Goal: Information Seeking & Learning: Learn about a topic

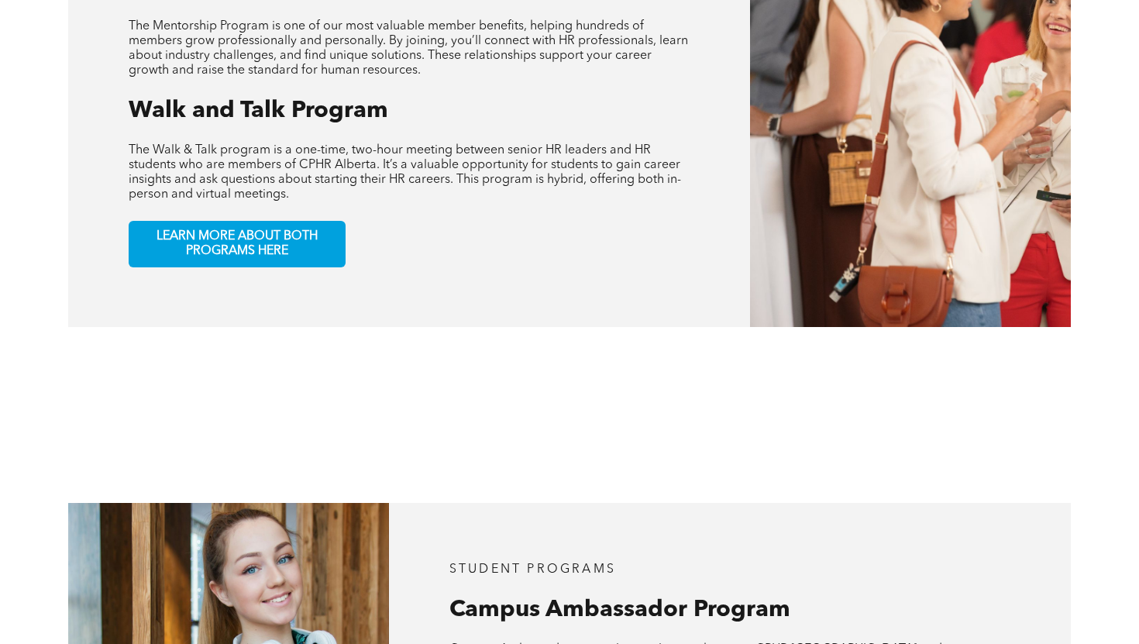
scroll to position [952, 0]
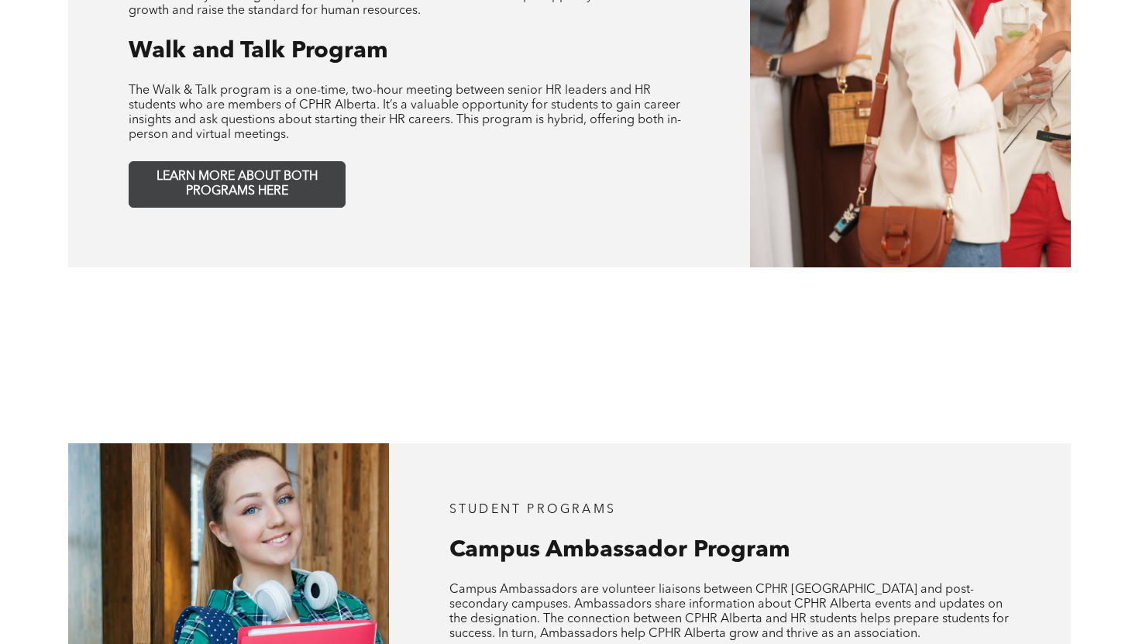
click at [290, 178] on span "LEARN MORE ABOUT BOTH PROGRAMS HERE" at bounding box center [237, 184] width 205 height 29
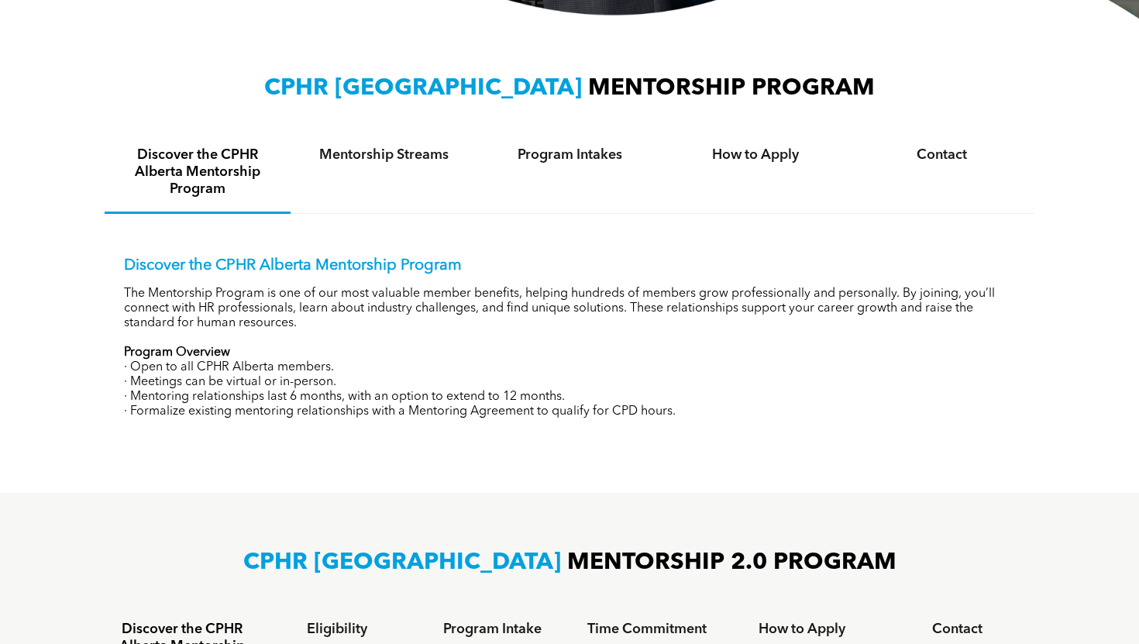
scroll to position [498, 0]
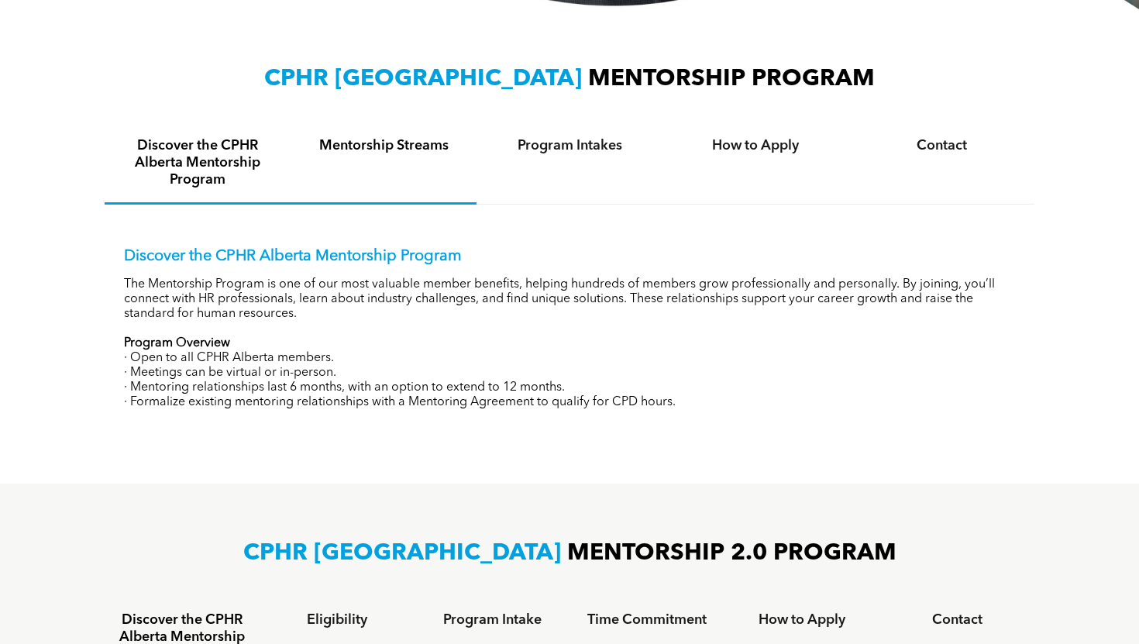
click at [412, 164] on div "Mentorship Streams" at bounding box center [384, 163] width 186 height 81
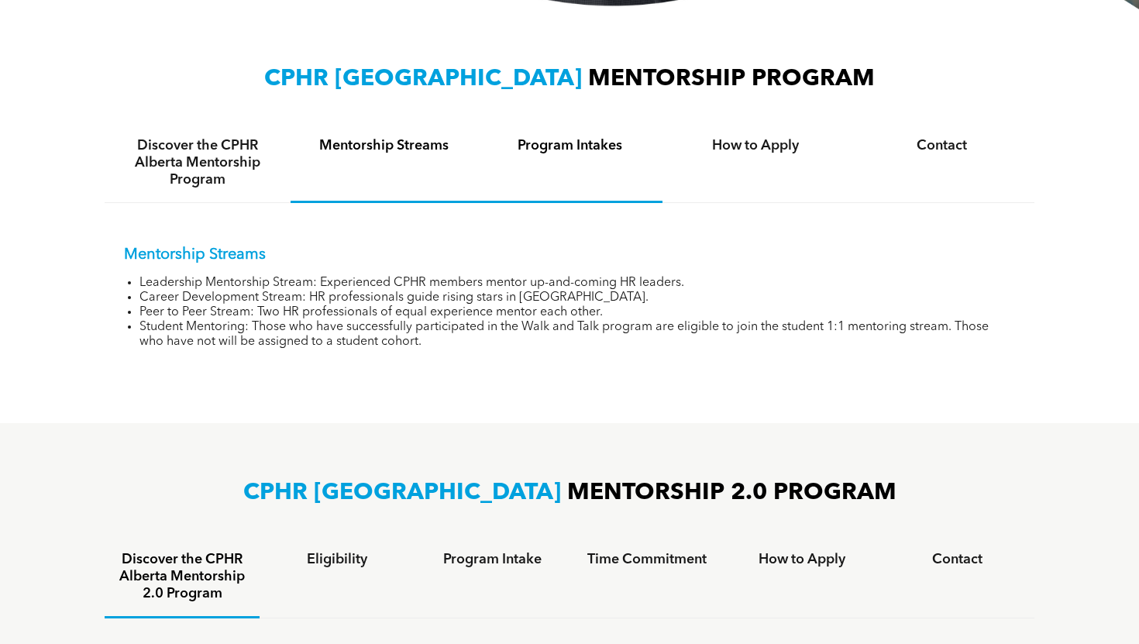
click at [569, 143] on h4 "Program Intakes" at bounding box center [570, 145] width 158 height 17
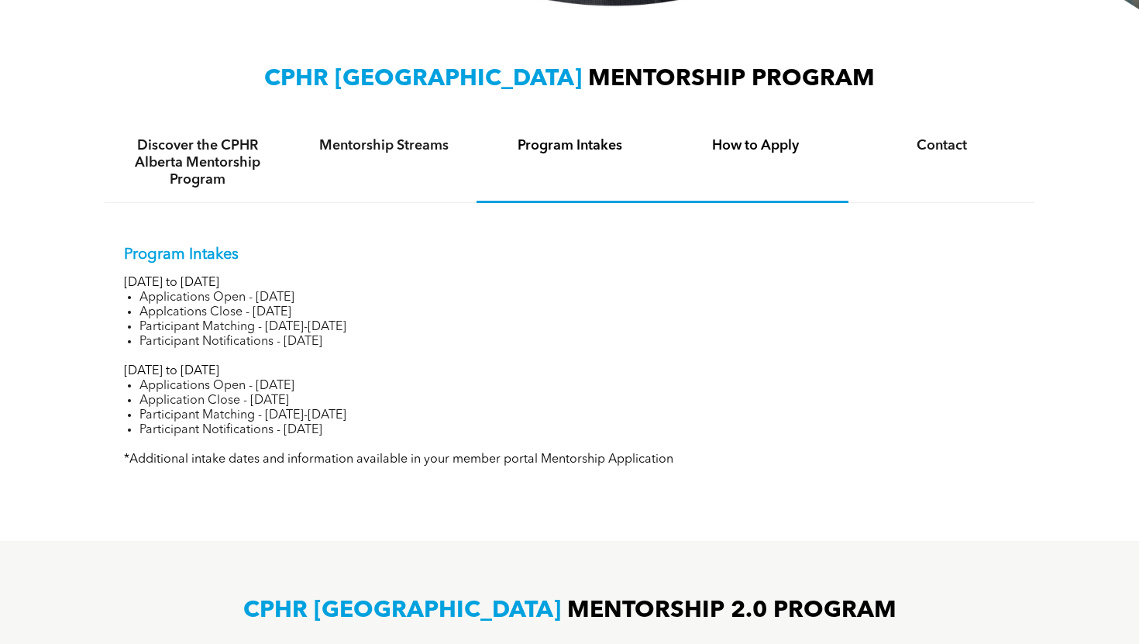
click at [742, 174] on div "How to Apply" at bounding box center [756, 163] width 186 height 80
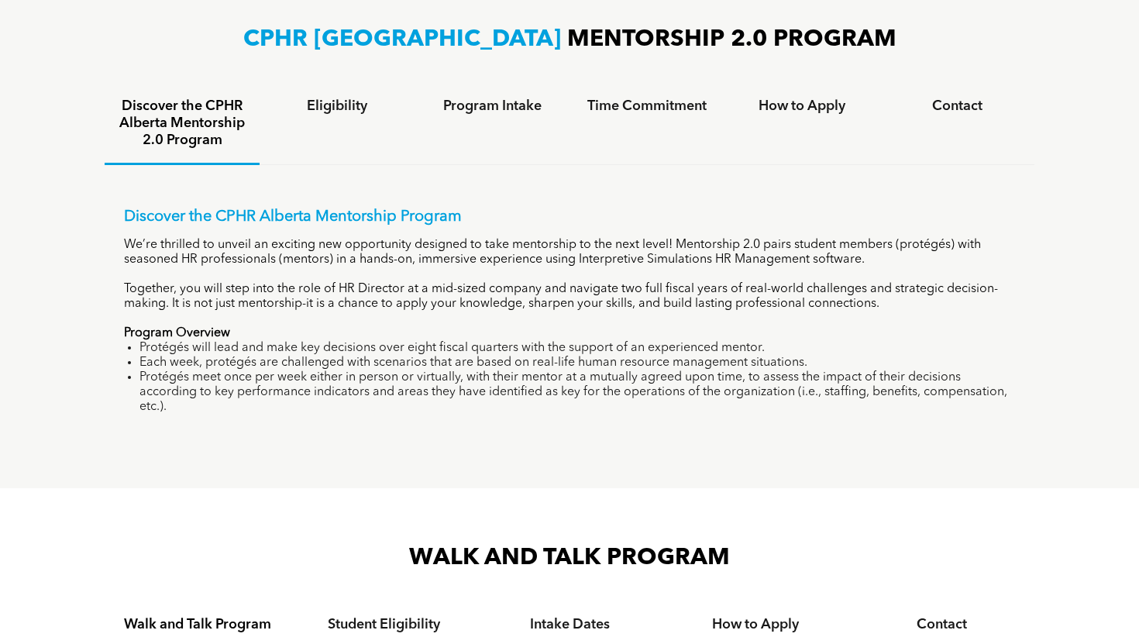
scroll to position [989, 0]
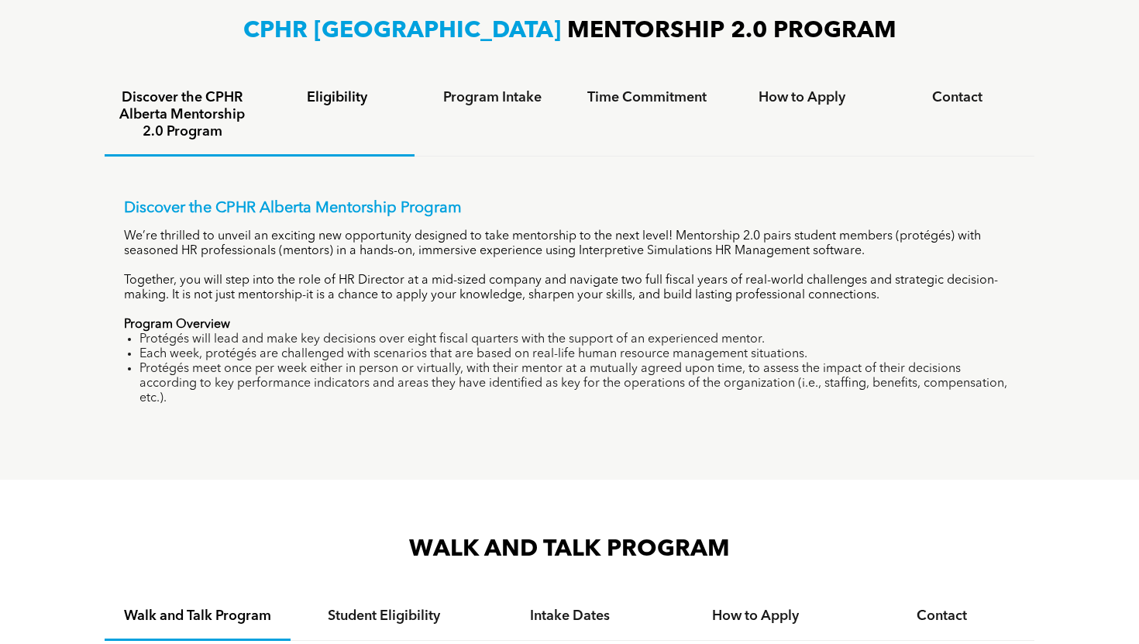
click at [342, 134] on div "Eligibility" at bounding box center [337, 115] width 155 height 81
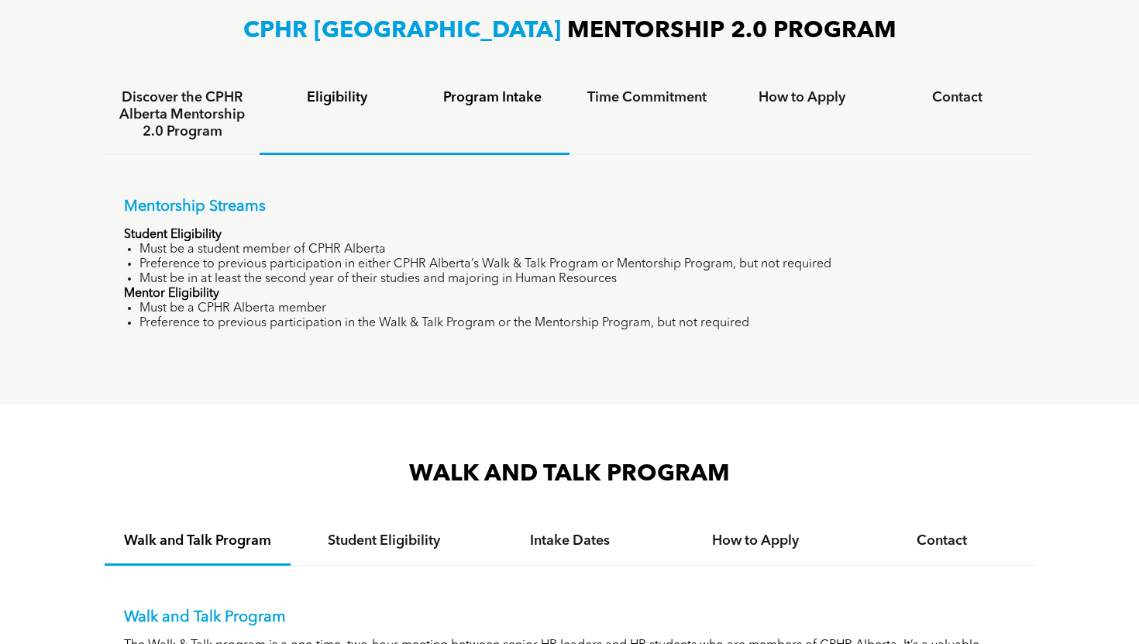
click at [468, 105] on div "Program Intake" at bounding box center [492, 115] width 155 height 80
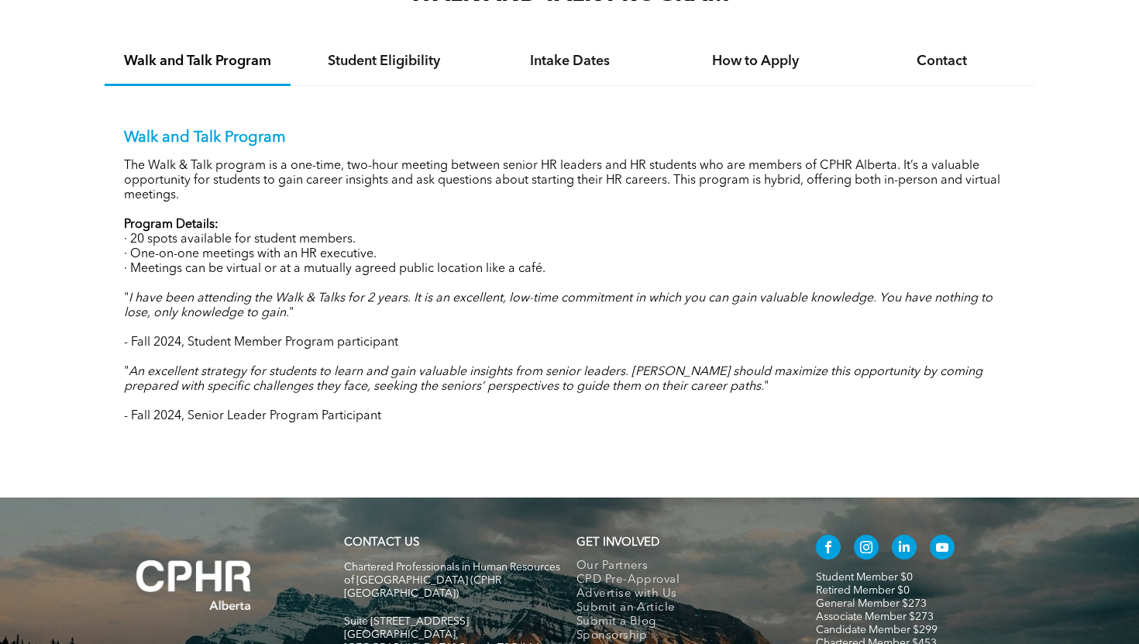
scroll to position [1424, 0]
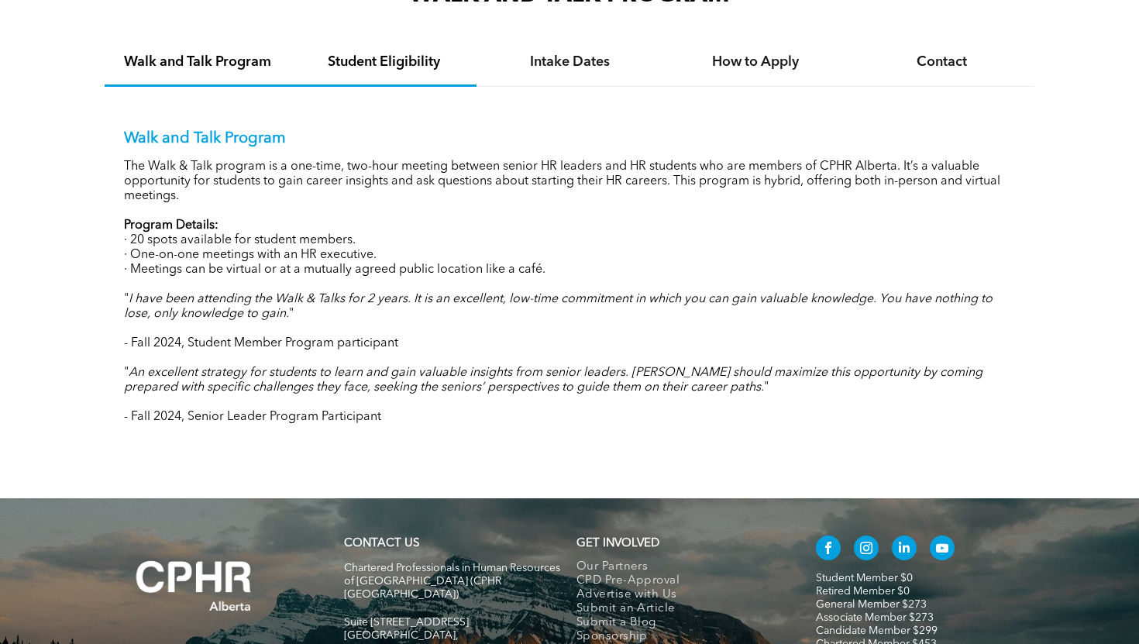
click at [384, 67] on h4 "Student Eligibility" at bounding box center [384, 61] width 158 height 17
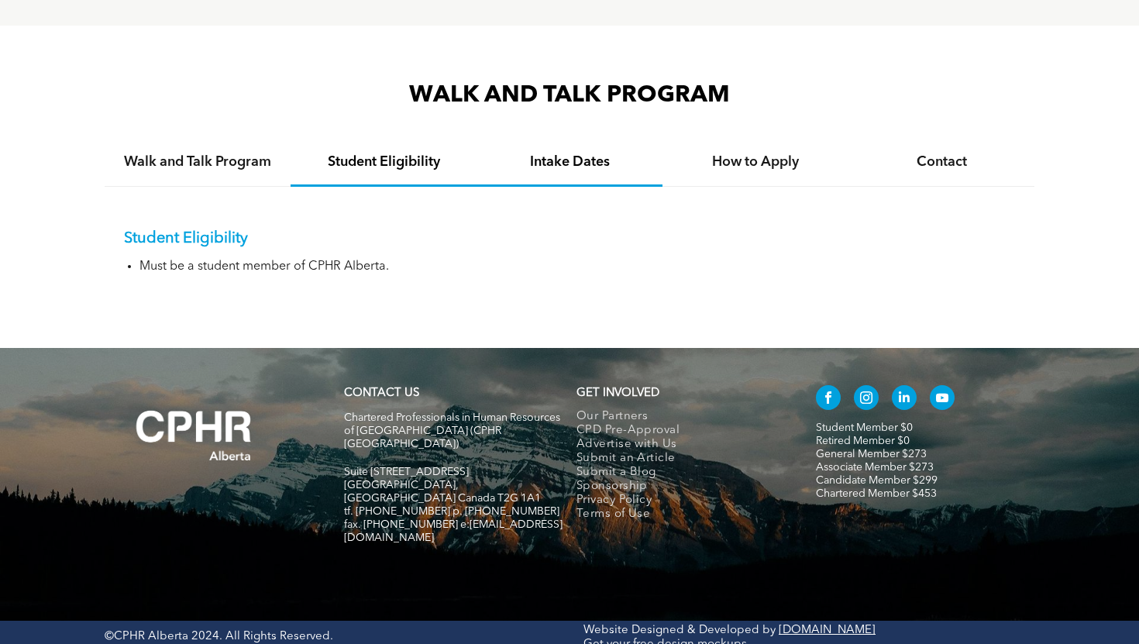
click at [518, 153] on h4 "Intake Dates" at bounding box center [570, 161] width 158 height 17
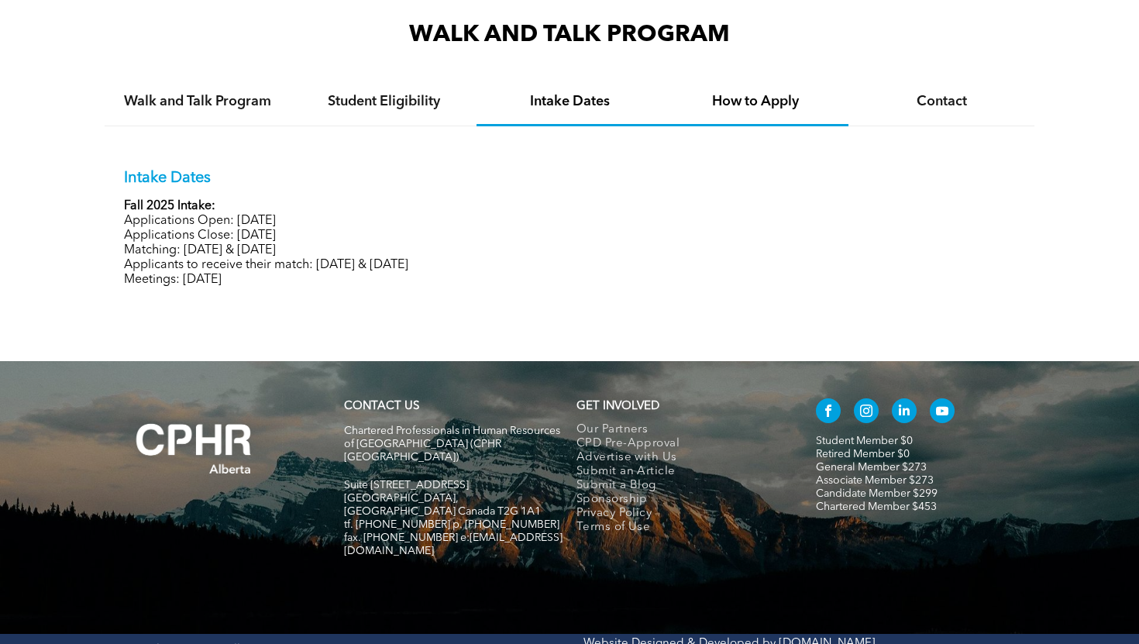
click at [725, 85] on div "How to Apply" at bounding box center [756, 102] width 186 height 47
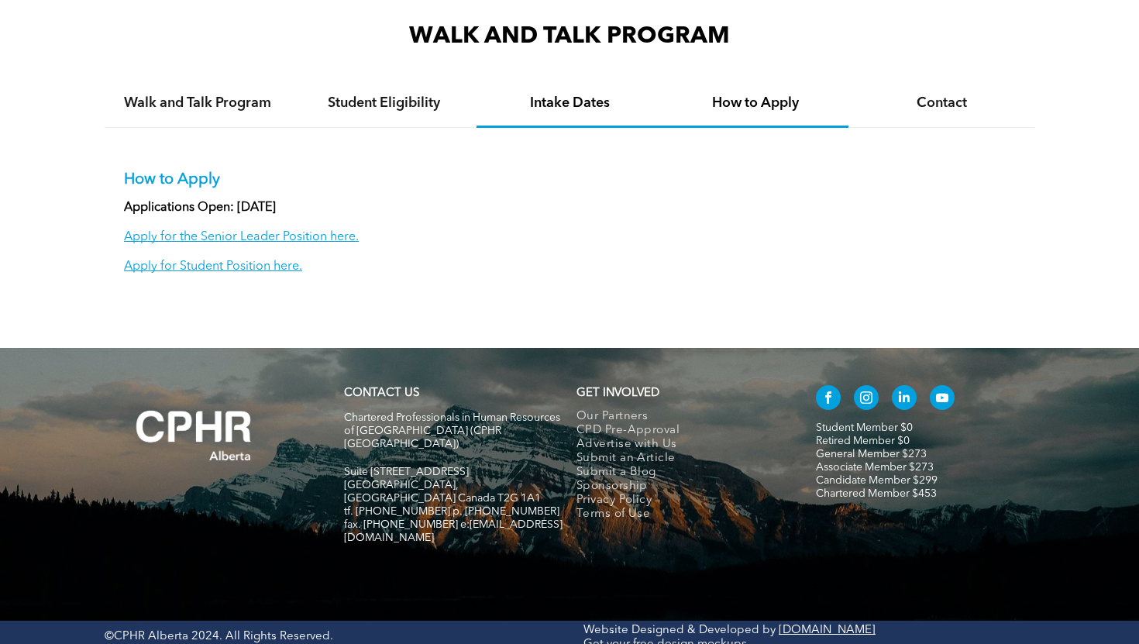
click at [615, 95] on h4 "Intake Dates" at bounding box center [570, 103] width 158 height 17
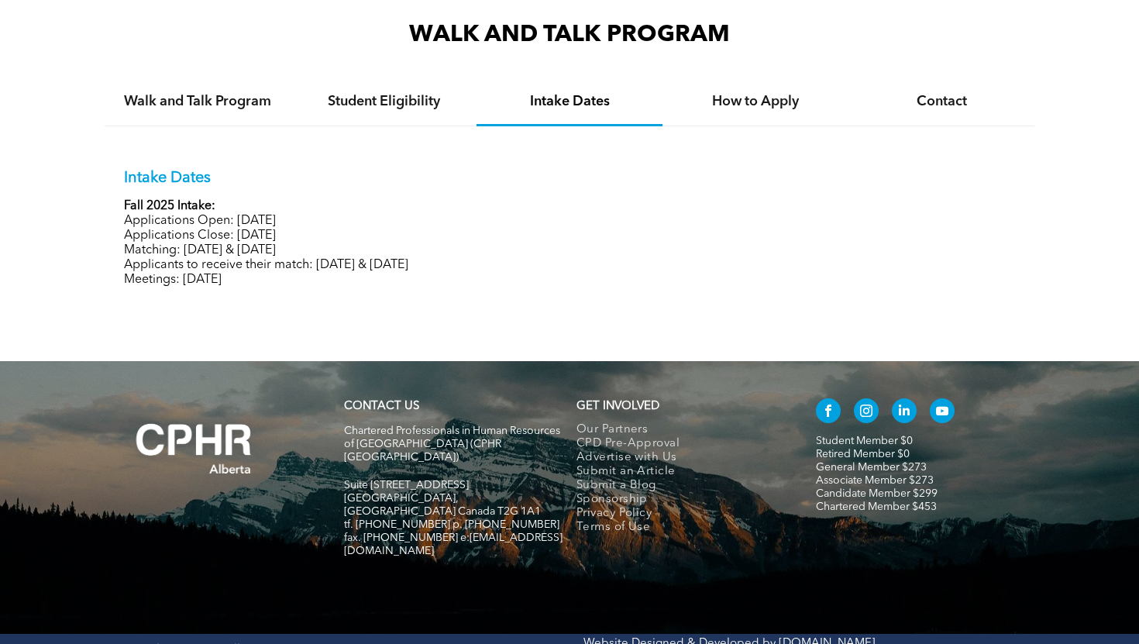
click at [701, 111] on div "How to Apply" at bounding box center [756, 102] width 186 height 47
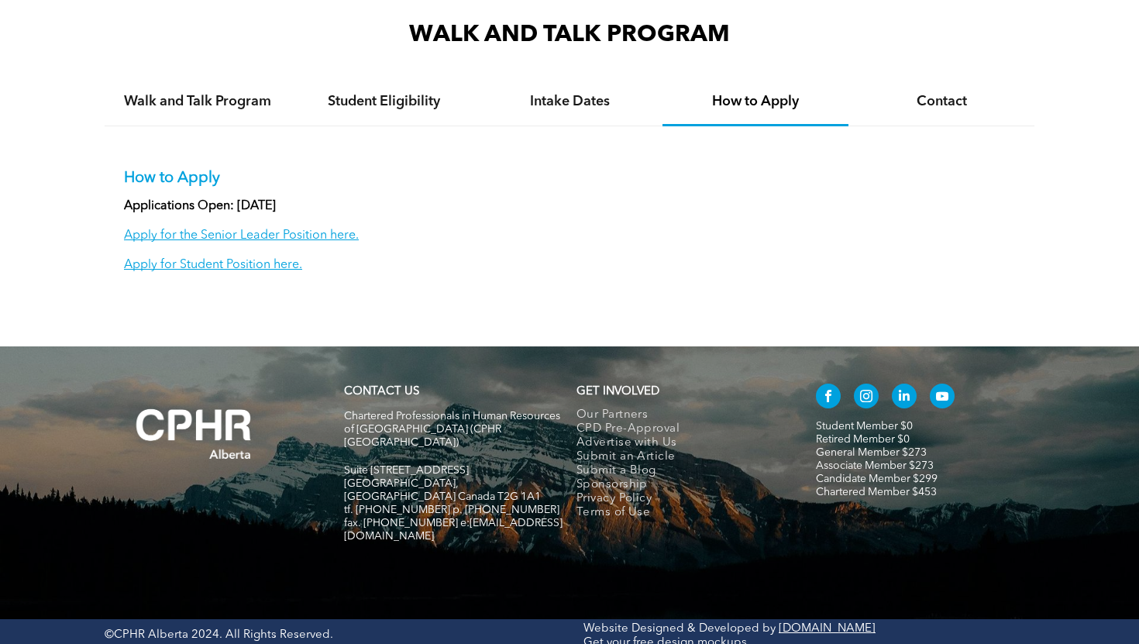
scroll to position [1383, 0]
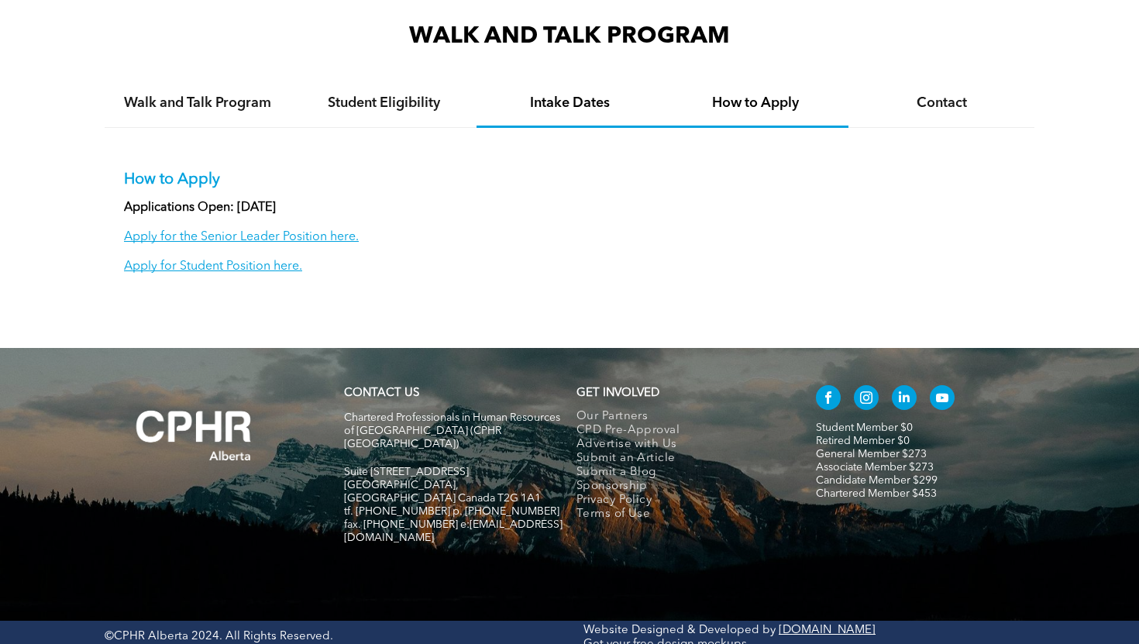
click at [625, 99] on h4 "Intake Dates" at bounding box center [570, 103] width 158 height 17
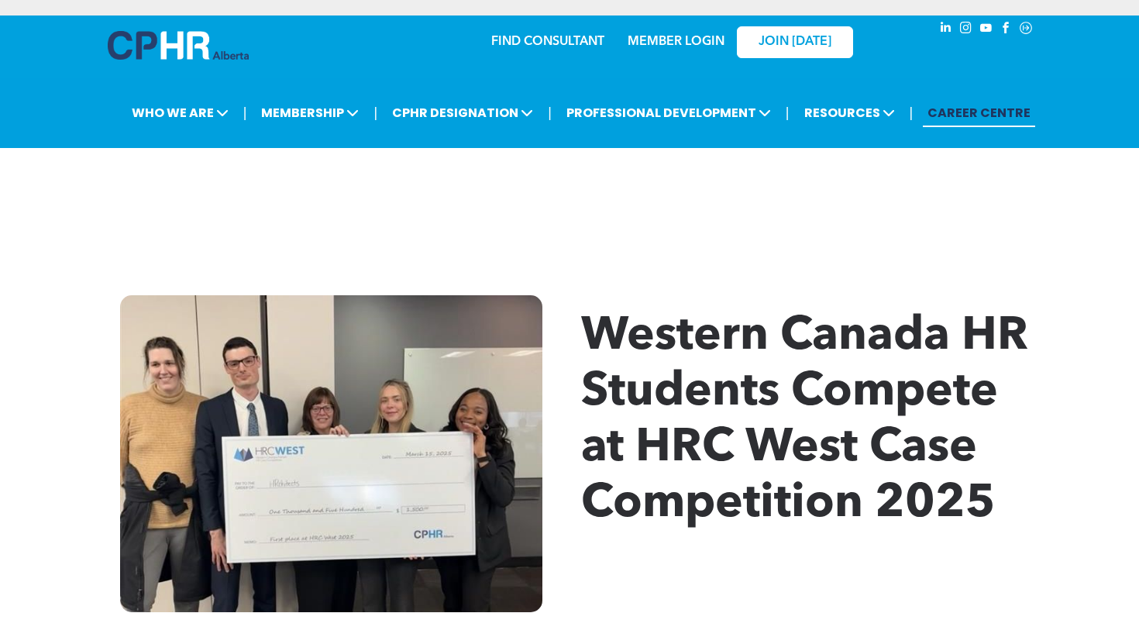
click at [936, 106] on link "CAREER CENTRE" at bounding box center [979, 112] width 112 height 29
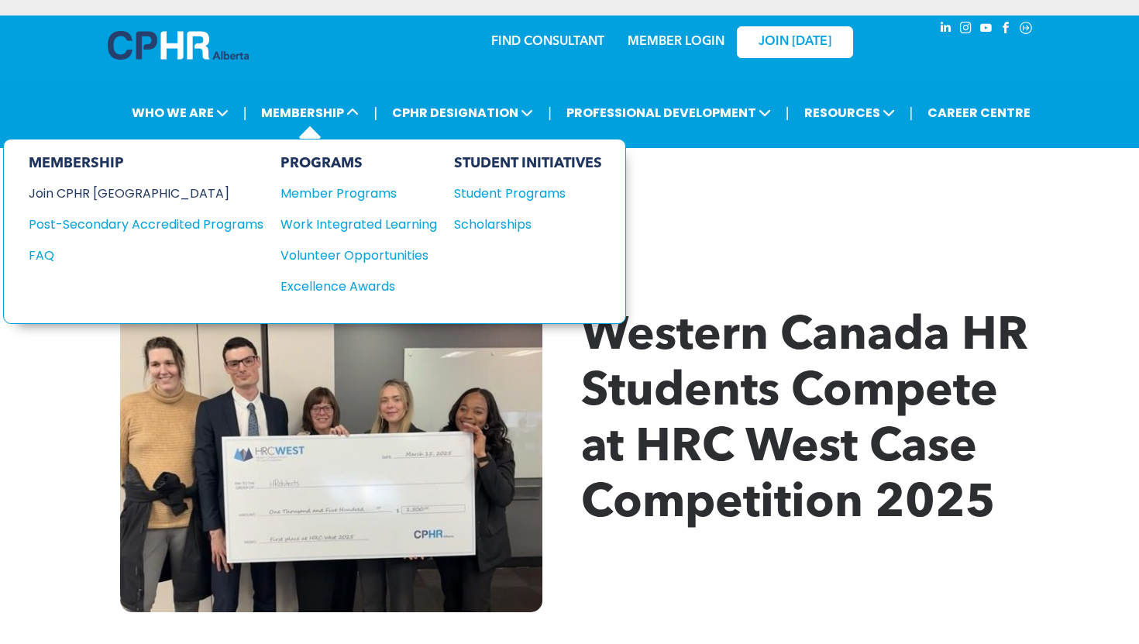
click at [136, 195] on div "Join CPHR [GEOGRAPHIC_DATA]" at bounding box center [135, 193] width 212 height 19
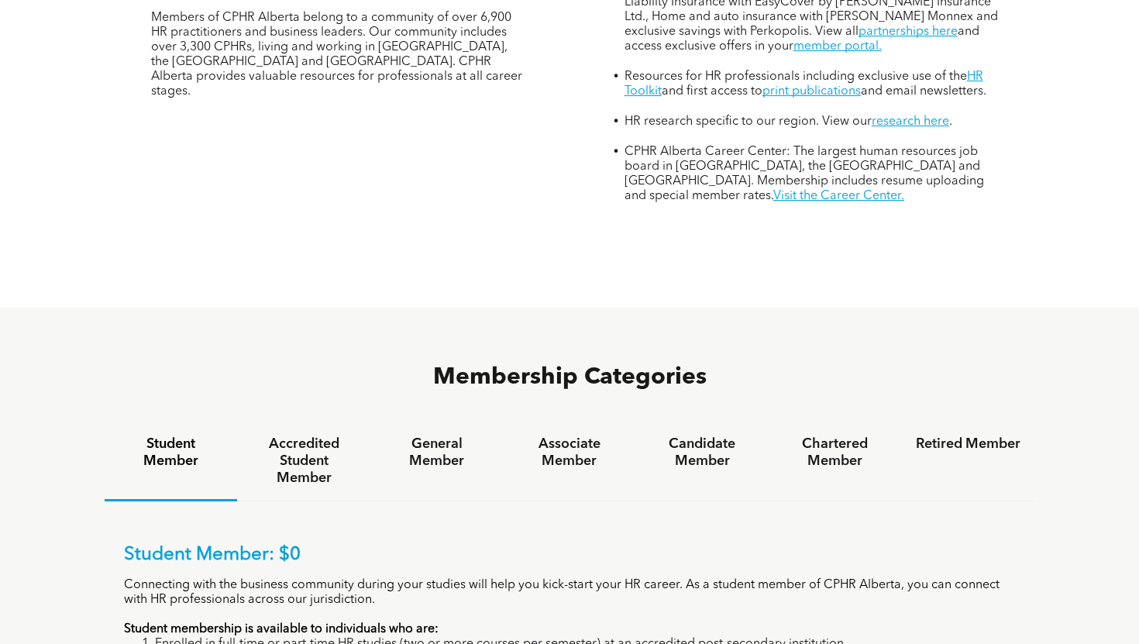
scroll to position [715, 0]
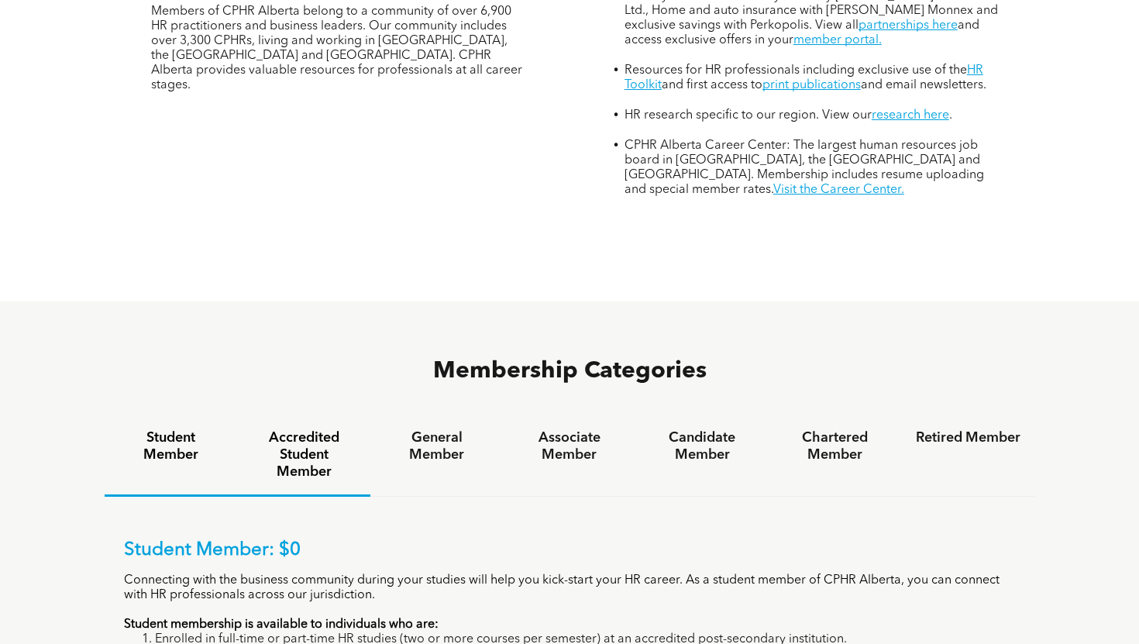
click at [297, 429] on h4 "Accredited Student Member" at bounding box center [303, 454] width 105 height 51
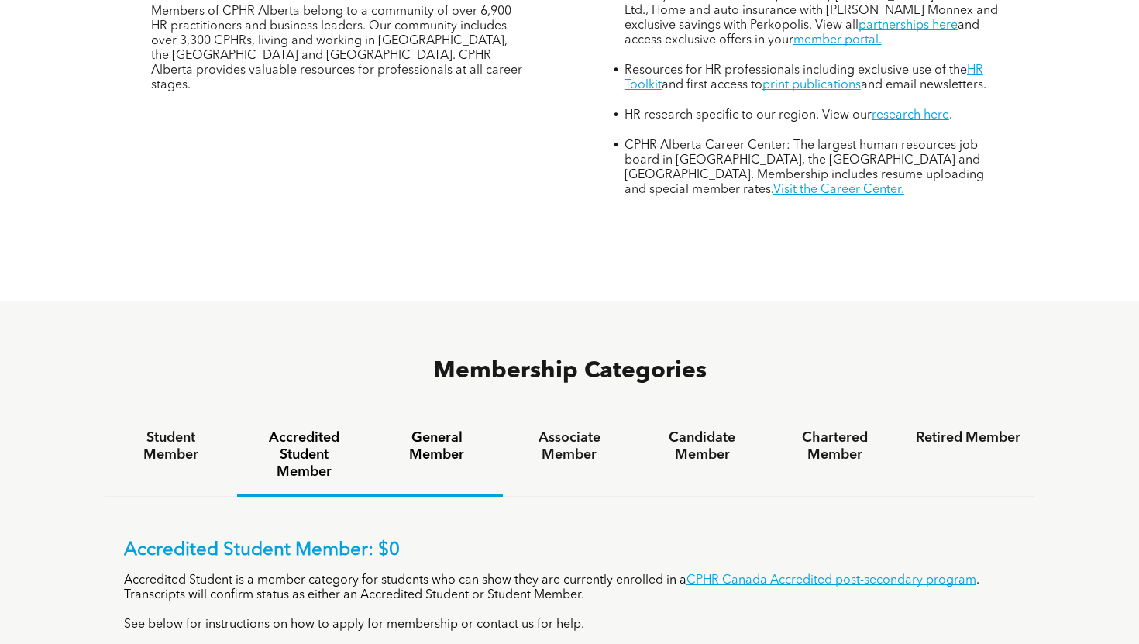
click at [415, 429] on h4 "General Member" at bounding box center [436, 446] width 105 height 34
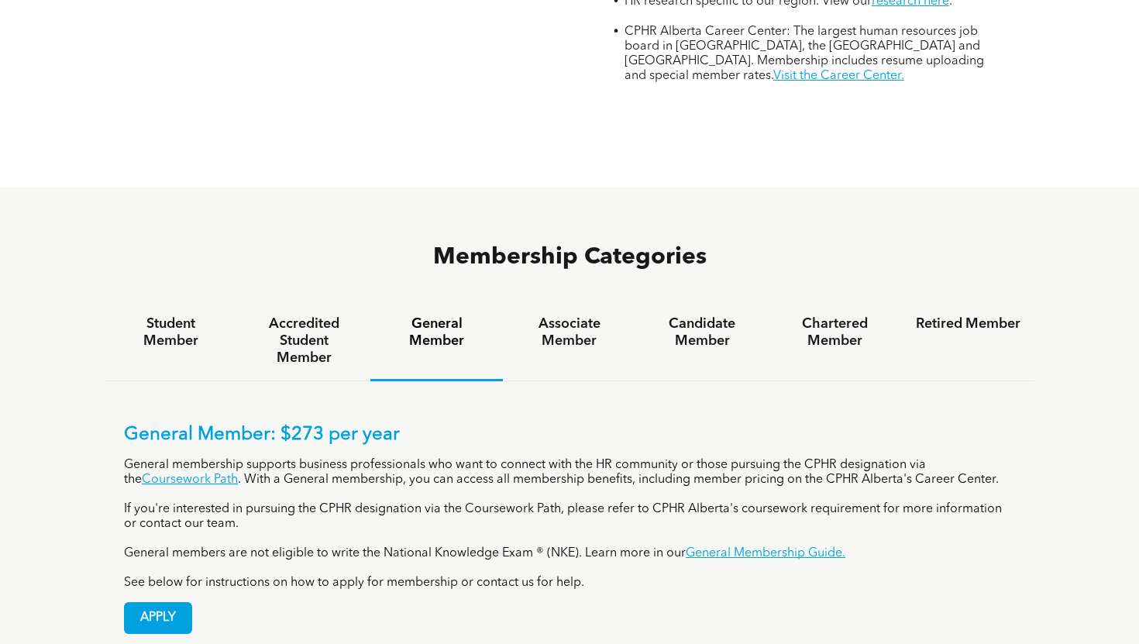
scroll to position [836, 0]
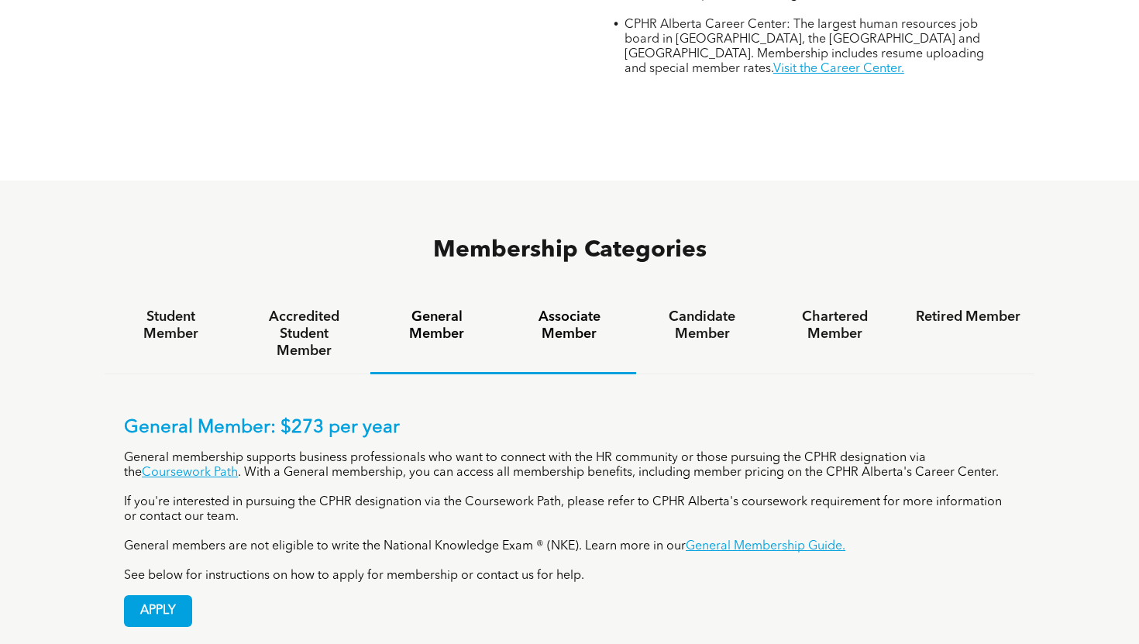
click at [549, 308] on h4 "Associate Member" at bounding box center [569, 325] width 105 height 34
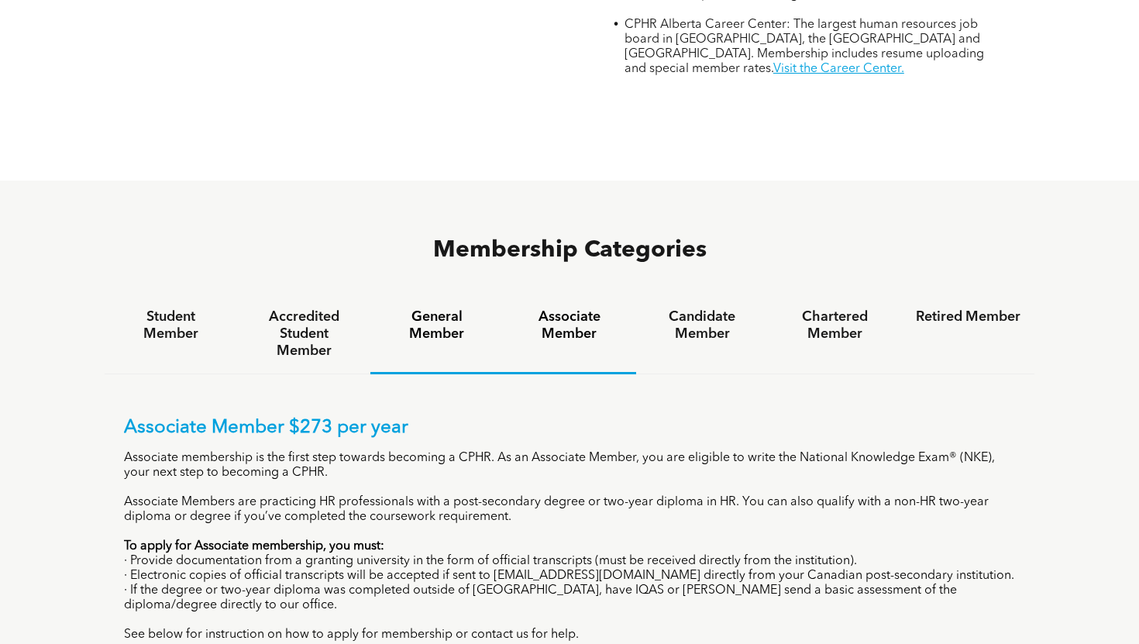
click at [464, 308] on h4 "General Member" at bounding box center [436, 325] width 105 height 34
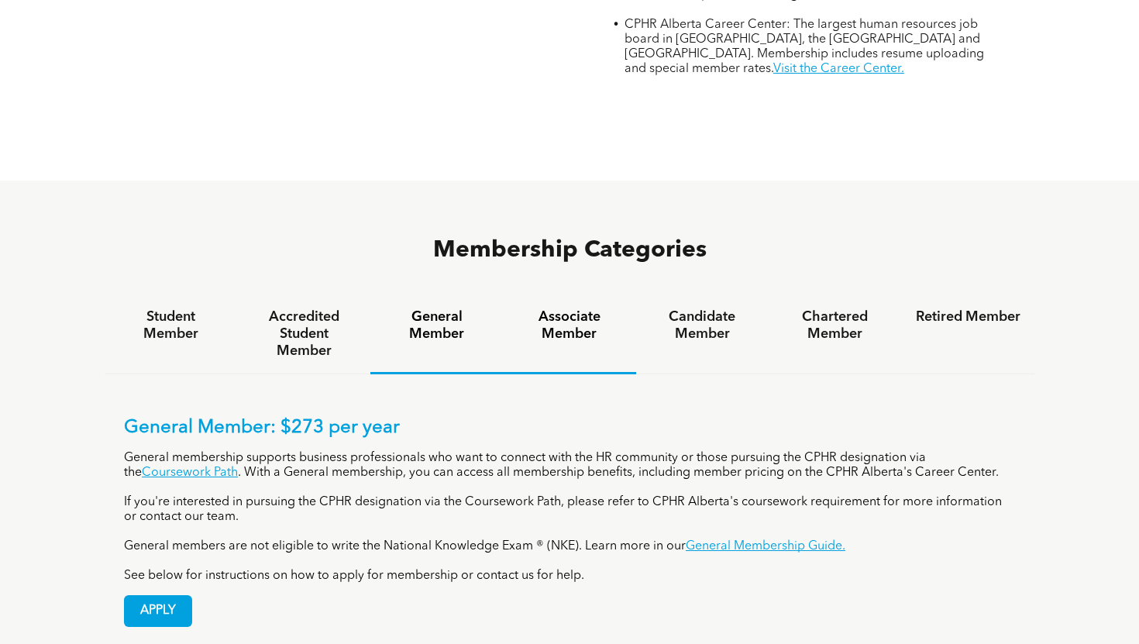
click at [543, 308] on h4 "Associate Member" at bounding box center [569, 325] width 105 height 34
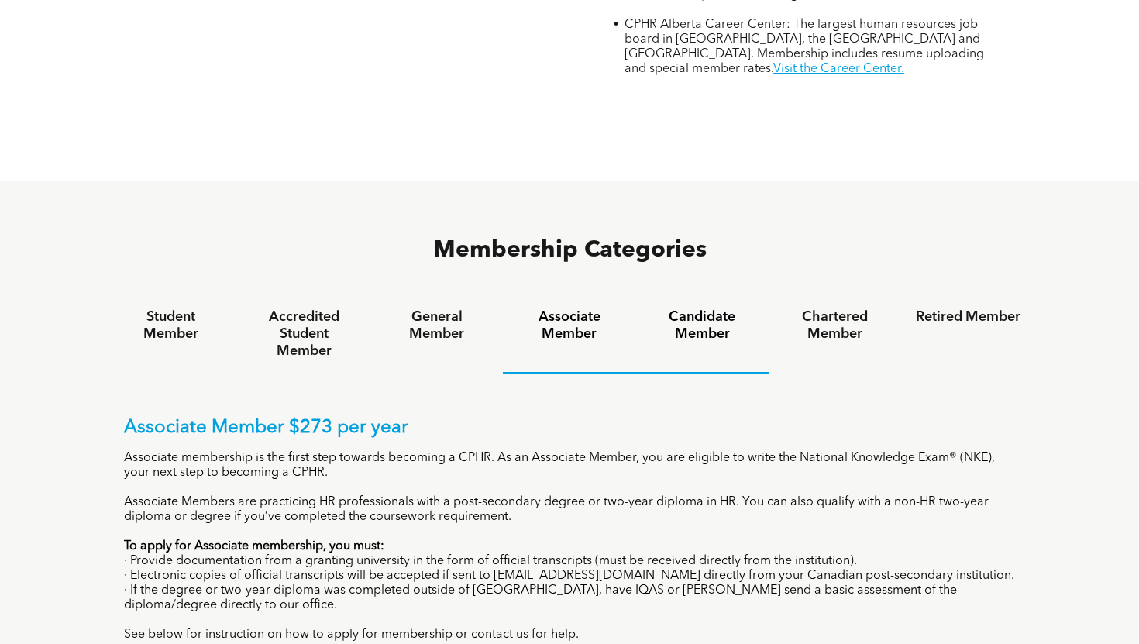
click at [677, 308] on h4 "Candidate Member" at bounding box center [702, 325] width 105 height 34
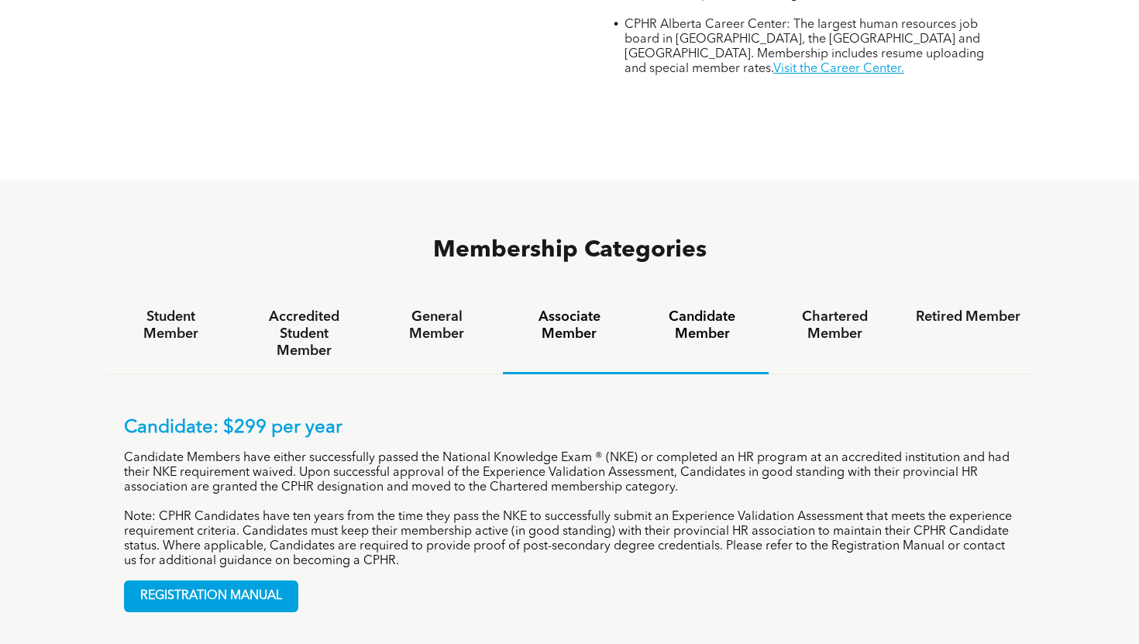
click at [560, 308] on h4 "Associate Member" at bounding box center [569, 325] width 105 height 34
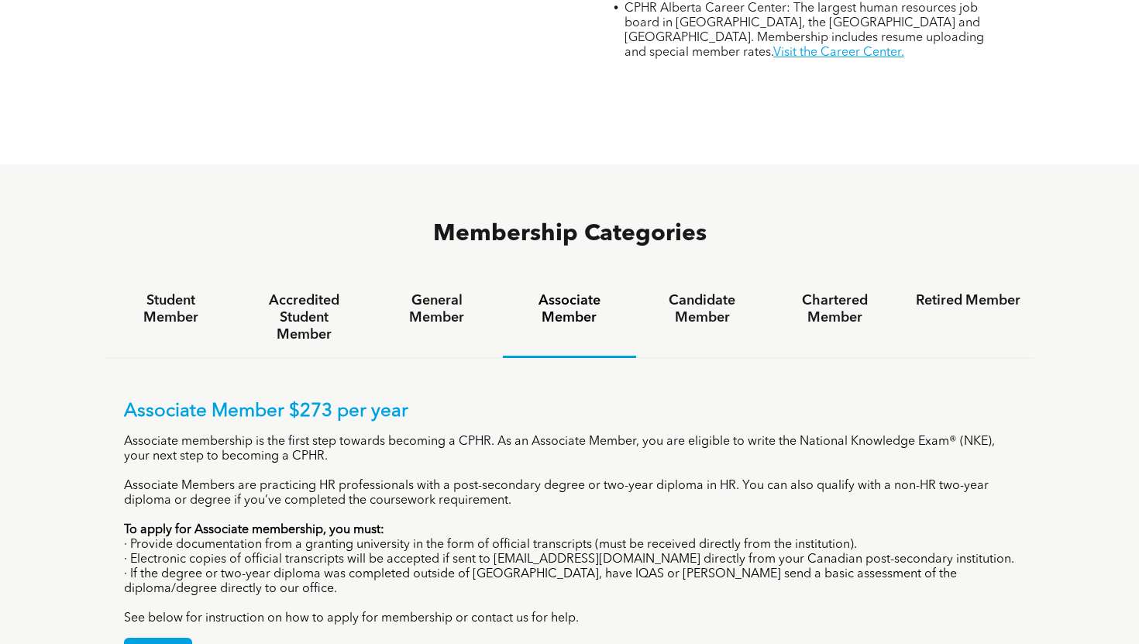
scroll to position [858, 0]
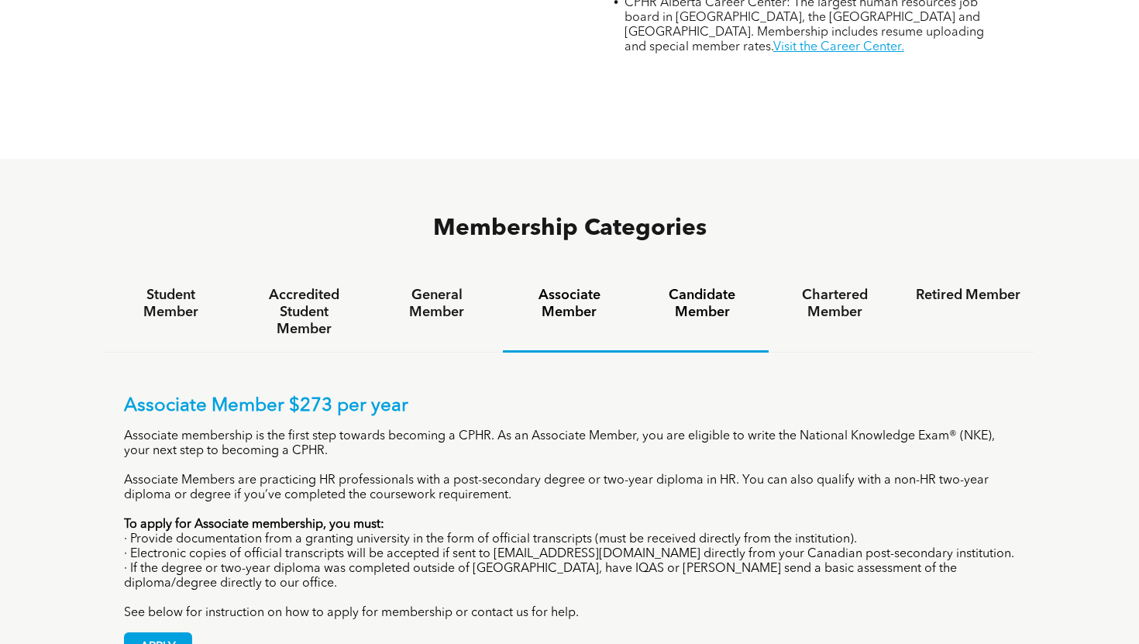
click at [698, 273] on div "Candidate Member" at bounding box center [702, 313] width 133 height 80
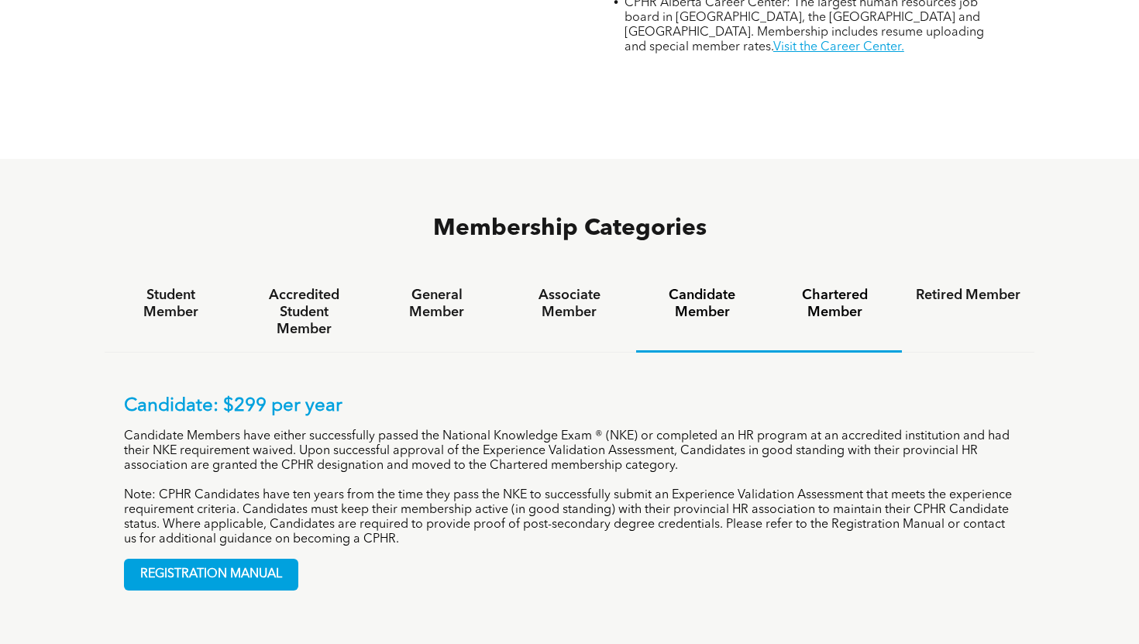
click at [783, 273] on div "Chartered Member" at bounding box center [835, 313] width 133 height 80
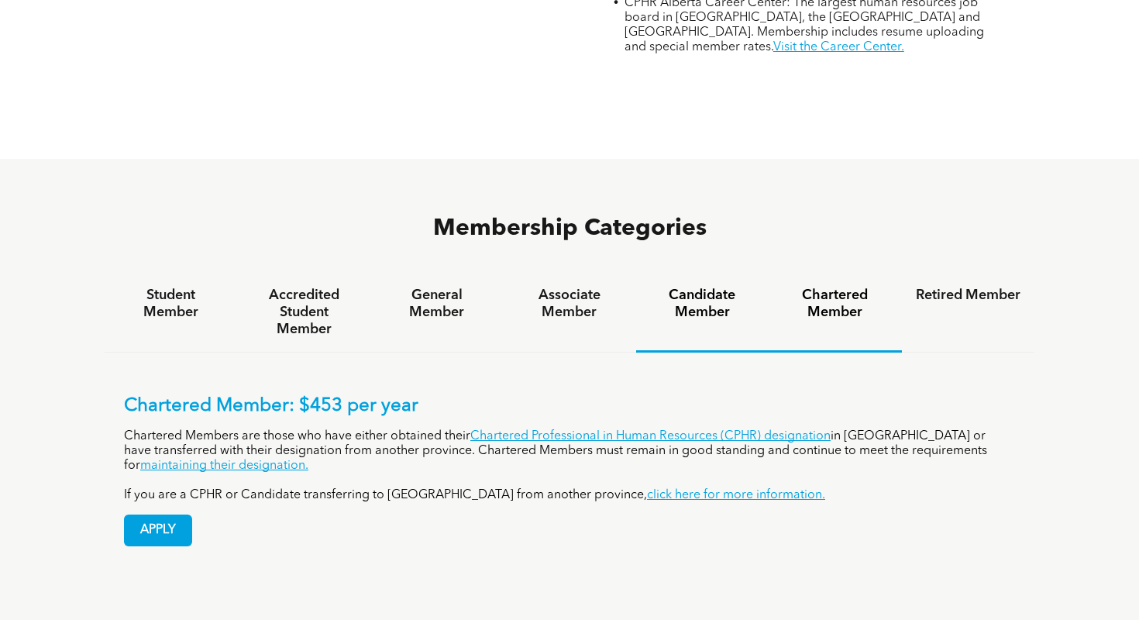
click at [725, 287] on h4 "Candidate Member" at bounding box center [702, 304] width 105 height 34
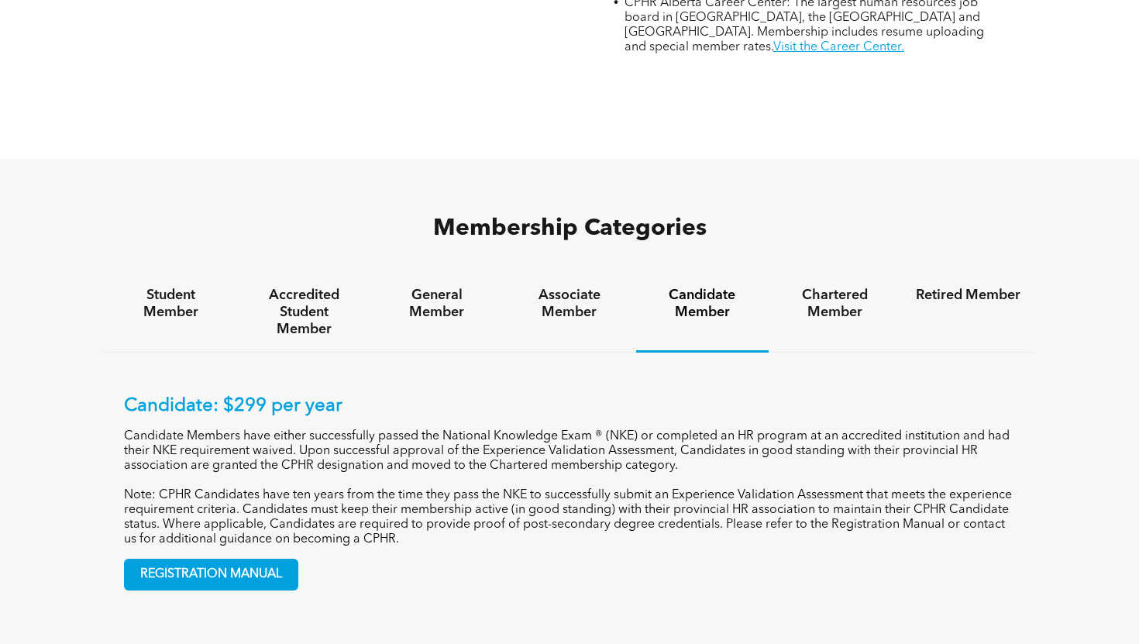
click at [641, 273] on div "Candidate Member" at bounding box center [702, 313] width 133 height 80
click at [615, 287] on h4 "Associate Member" at bounding box center [569, 304] width 105 height 34
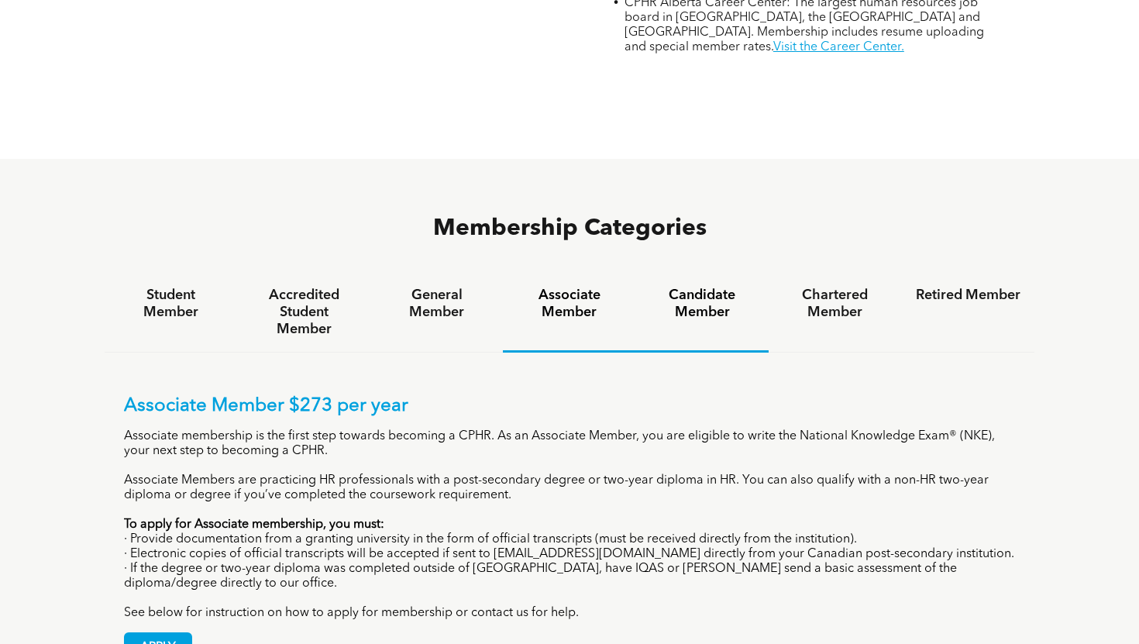
click at [684, 287] on h4 "Candidate Member" at bounding box center [702, 304] width 105 height 34
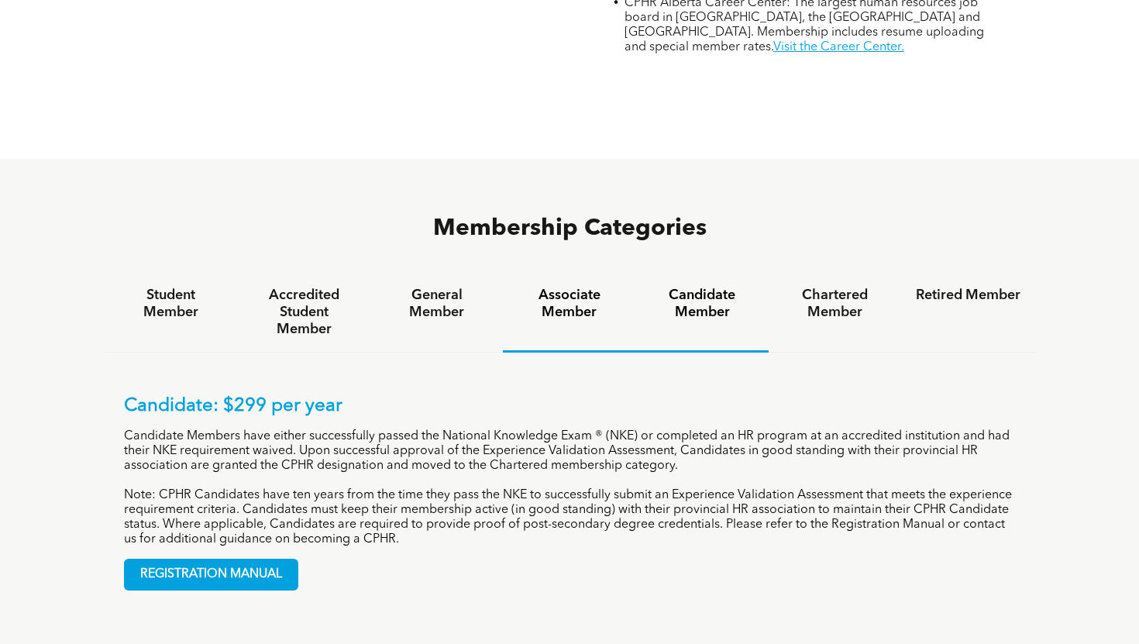
click at [614, 287] on h4 "Associate Member" at bounding box center [569, 304] width 105 height 34
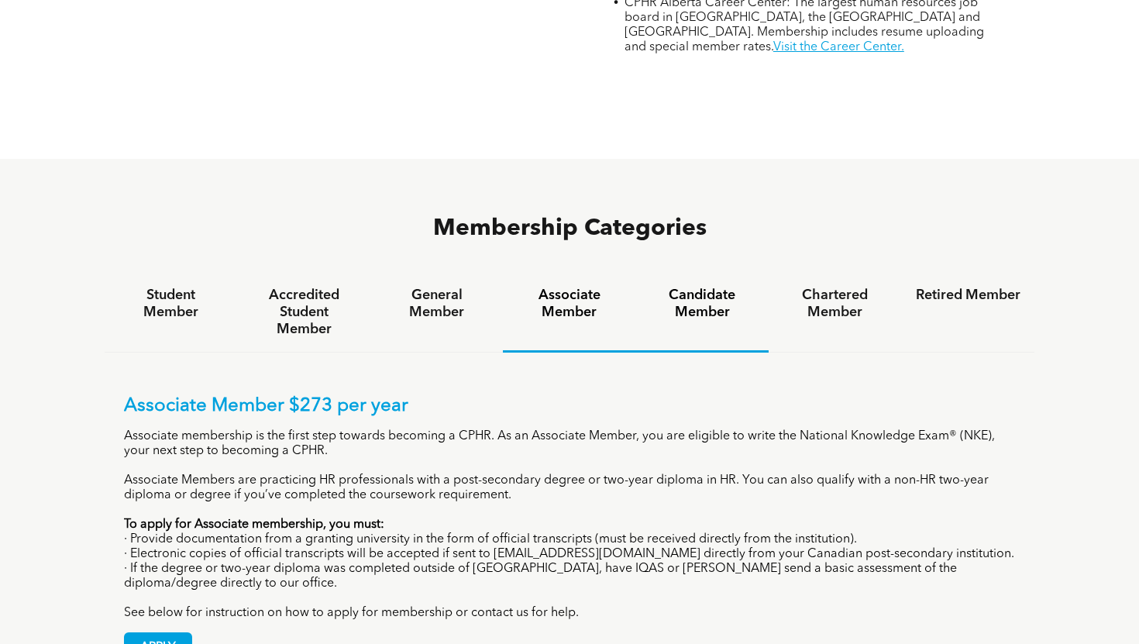
click at [661, 287] on h4 "Candidate Member" at bounding box center [702, 304] width 105 height 34
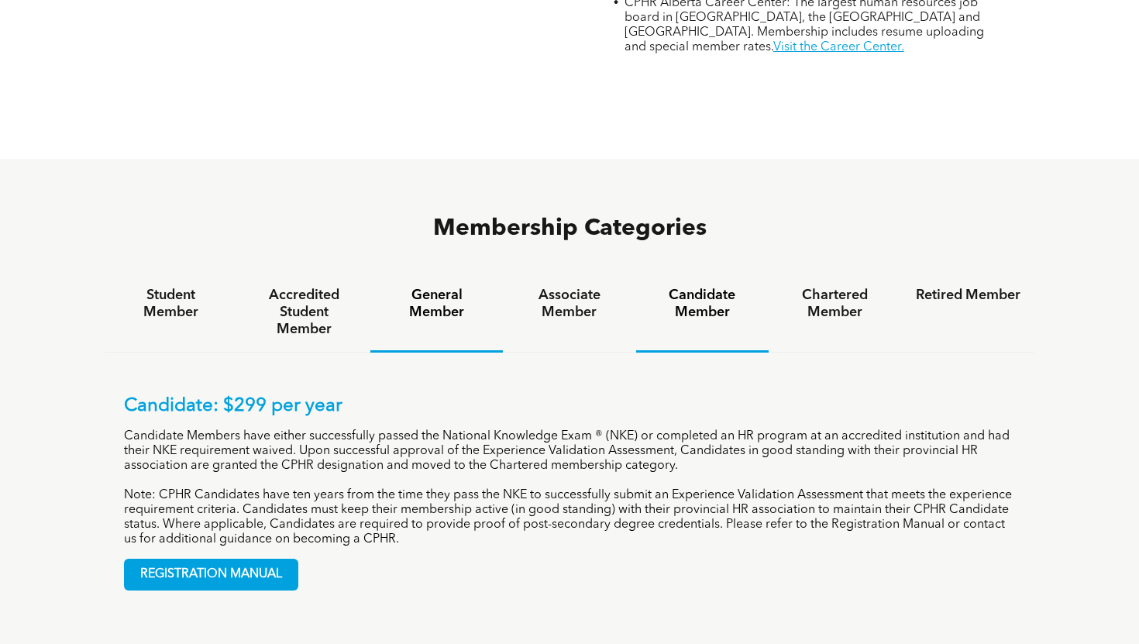
click at [479, 287] on h4 "General Member" at bounding box center [436, 304] width 105 height 34
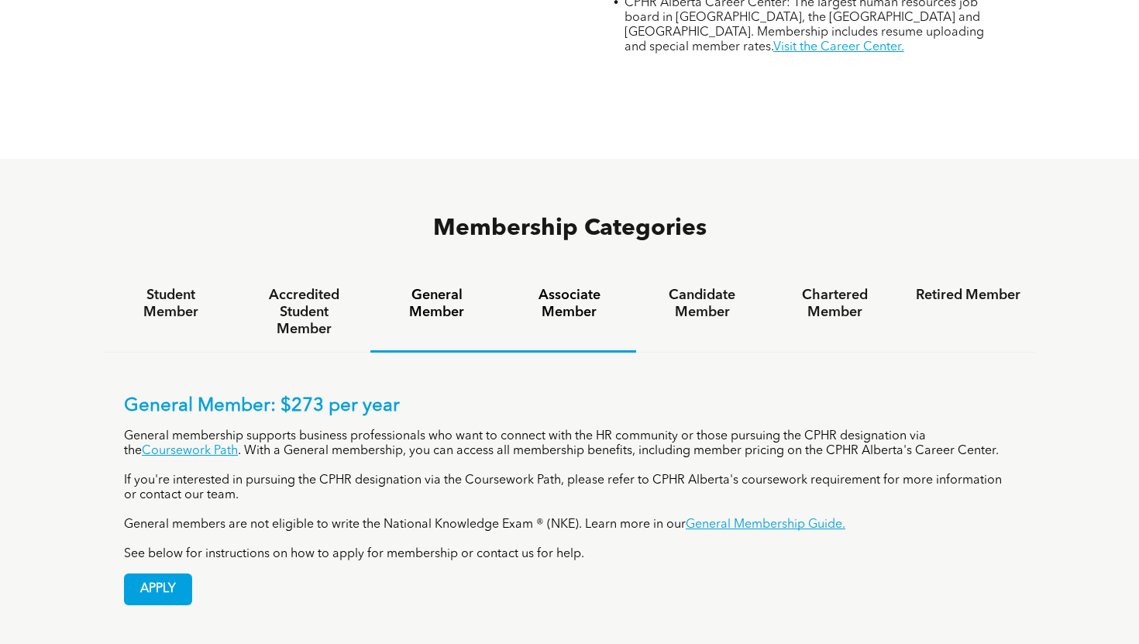
click at [539, 287] on h4 "Associate Member" at bounding box center [569, 304] width 105 height 34
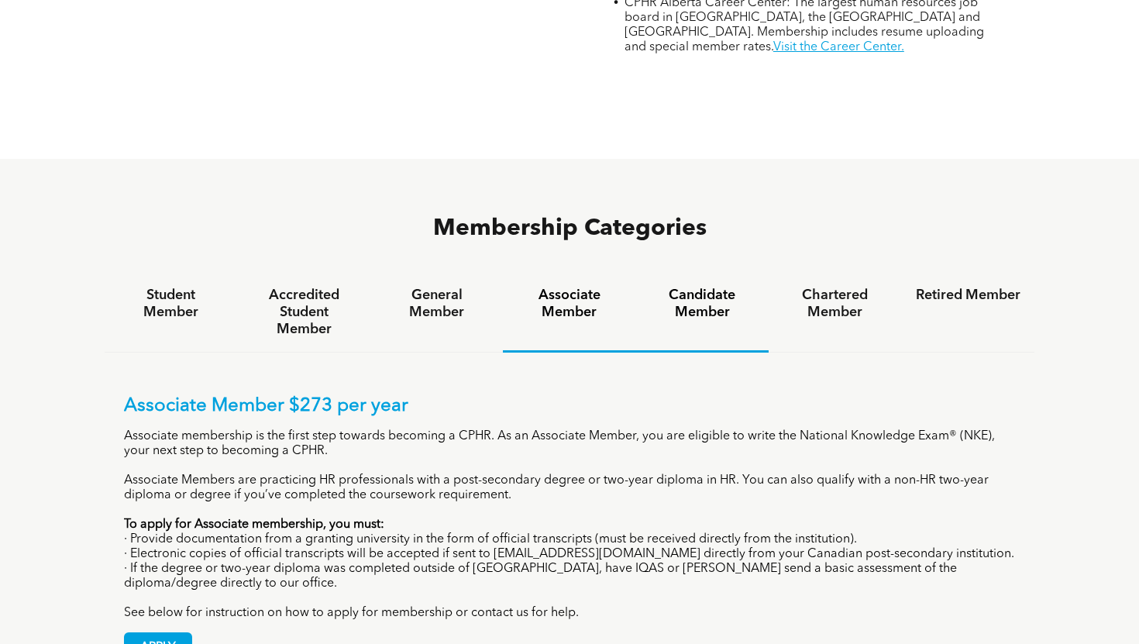
click at [655, 273] on div "Candidate Member" at bounding box center [702, 313] width 133 height 80
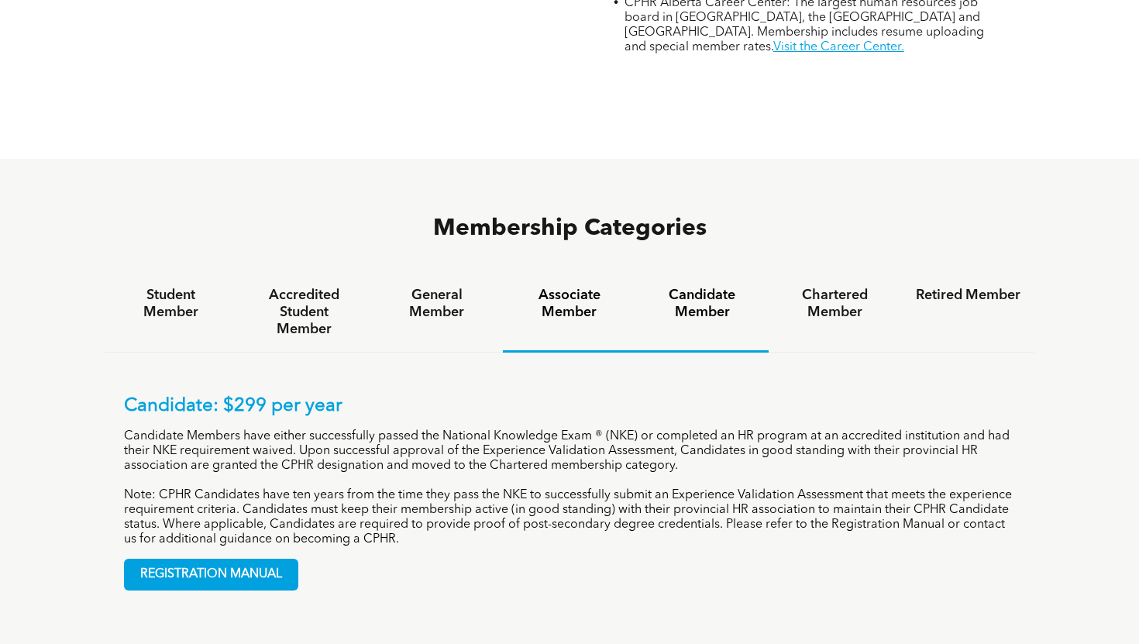
click at [587, 287] on h4 "Associate Member" at bounding box center [569, 304] width 105 height 34
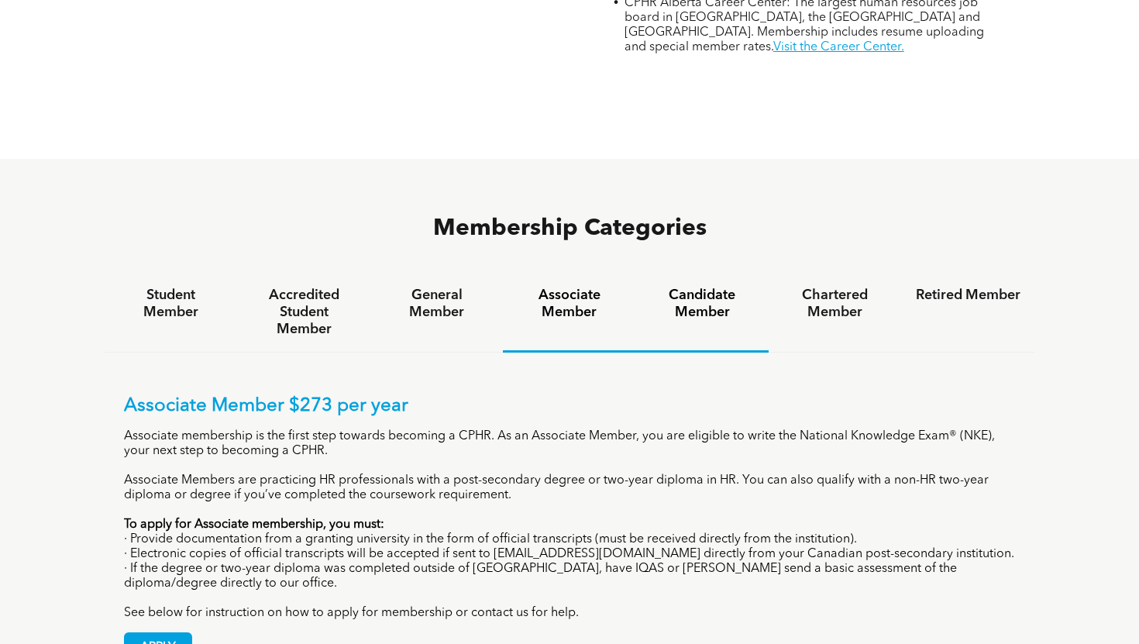
click at [676, 273] on div "Candidate Member" at bounding box center [702, 313] width 133 height 80
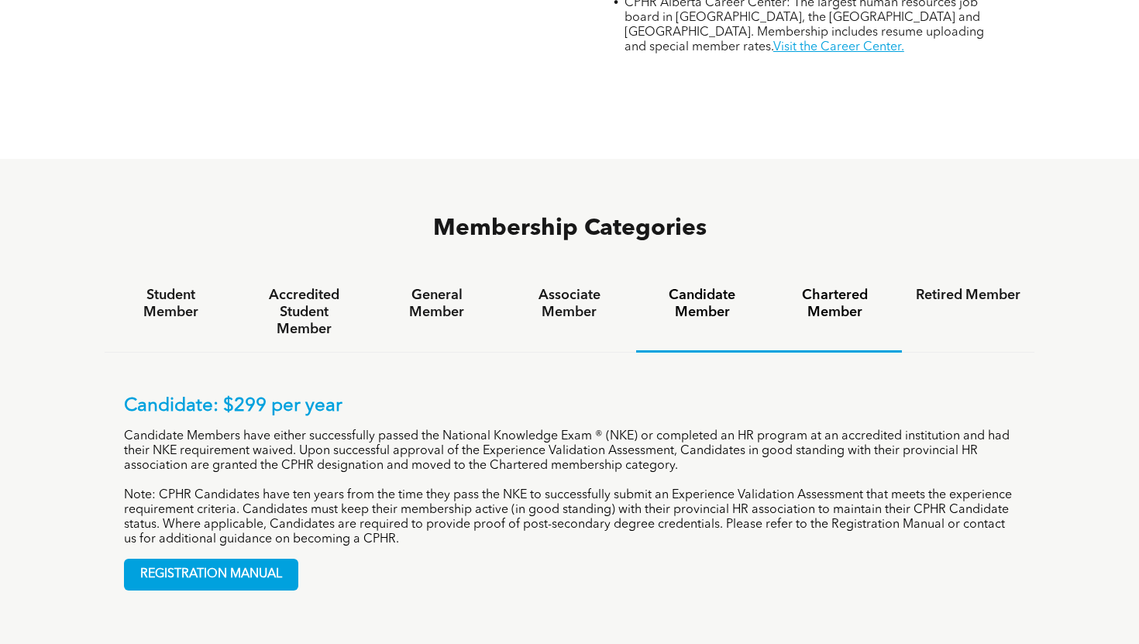
click at [819, 273] on div "Chartered Member" at bounding box center [835, 313] width 133 height 80
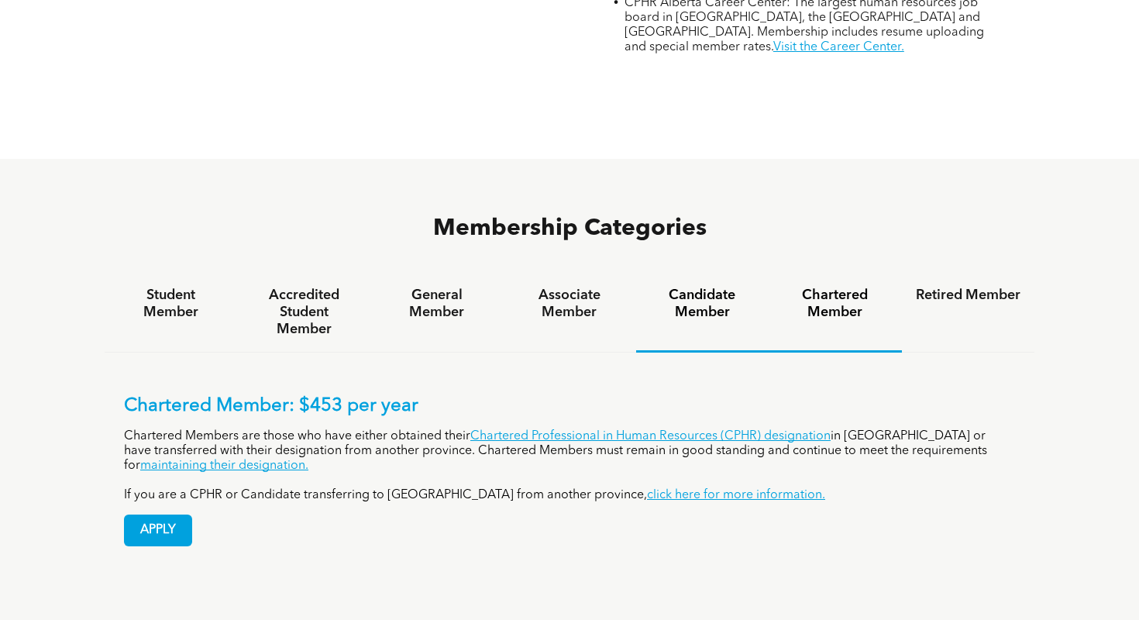
click at [736, 287] on h4 "Candidate Member" at bounding box center [702, 304] width 105 height 34
